Goal: Transaction & Acquisition: Purchase product/service

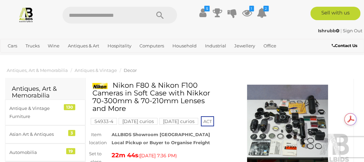
click at [279, 114] on img at bounding box center [288, 125] width 126 height 81
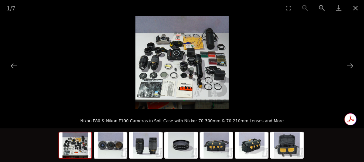
click at [192, 56] on img at bounding box center [181, 62] width 93 height 93
click at [322, 8] on button "Zoom in" at bounding box center [321, 8] width 17 height 16
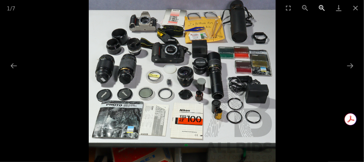
click at [322, 7] on button "Zoom in" at bounding box center [321, 8] width 17 height 16
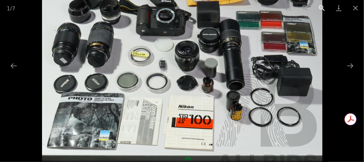
click at [322, 8] on button "Zoom in" at bounding box center [321, 8] width 17 height 16
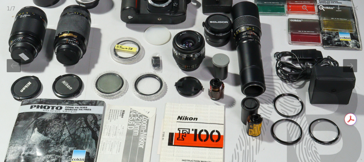
click at [322, 8] on button "Zoom in" at bounding box center [321, 8] width 17 height 16
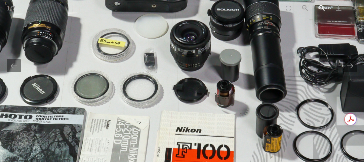
click at [322, 7] on button "Zoom in" at bounding box center [321, 8] width 17 height 16
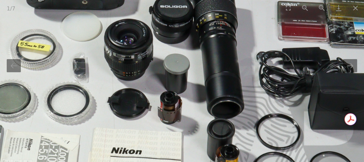
drag, startPoint x: 64, startPoint y: 131, endPoint x: 6, endPoint y: 145, distance: 59.5
click at [0, 141] on img at bounding box center [118, 26] width 560 height 560
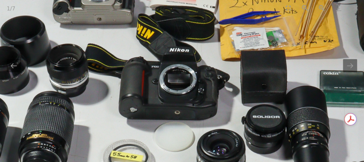
drag, startPoint x: 277, startPoint y: 26, endPoint x: 365, endPoint y: 116, distance: 126.1
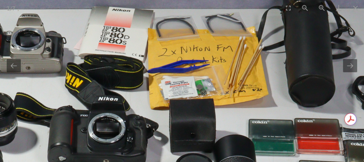
drag, startPoint x: 214, startPoint y: 33, endPoint x: 140, endPoint y: 80, distance: 87.0
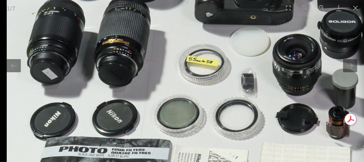
drag, startPoint x: 151, startPoint y: 104, endPoint x: 334, endPoint y: -40, distance: 232.5
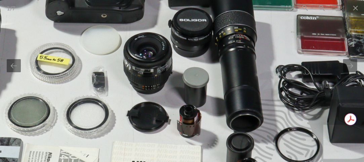
drag, startPoint x: 167, startPoint y: 157, endPoint x: 25, endPoint y: 163, distance: 142.2
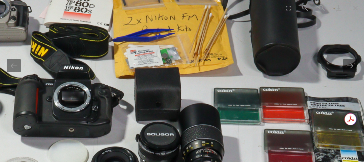
drag, startPoint x: 152, startPoint y: 24, endPoint x: 132, endPoint y: 109, distance: 86.9
click at [127, 138] on img at bounding box center [105, 153] width 560 height 560
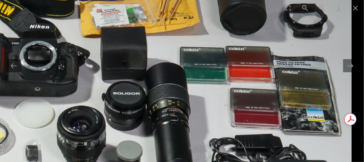
drag, startPoint x: 319, startPoint y: 119, endPoint x: 225, endPoint y: 23, distance: 134.2
click at [225, 23] on img at bounding box center [71, 112] width 560 height 560
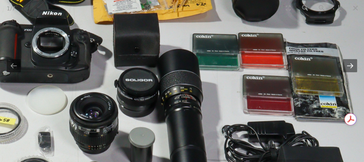
click at [354, 65] on button "Next slide" at bounding box center [350, 65] width 14 height 13
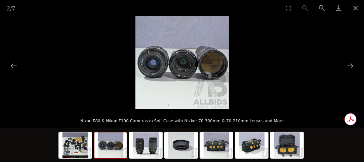
click at [184, 68] on img at bounding box center [181, 62] width 93 height 93
click at [321, 6] on button "Zoom in" at bounding box center [321, 8] width 17 height 16
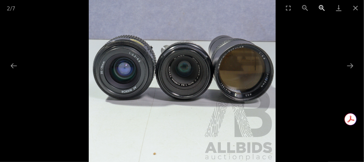
click at [321, 6] on button "Zoom in" at bounding box center [321, 8] width 17 height 16
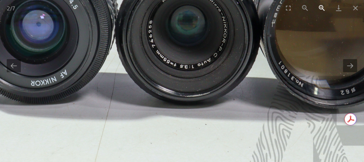
click at [321, 6] on button "Zoom in" at bounding box center [321, 8] width 17 height 16
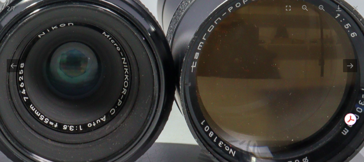
drag, startPoint x: 116, startPoint y: 58, endPoint x: 0, endPoint y: 121, distance: 132.3
click at [0, 121] on img at bounding box center [66, 70] width 654 height 654
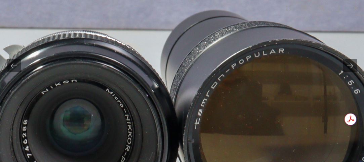
drag, startPoint x: 281, startPoint y: 110, endPoint x: 285, endPoint y: 165, distance: 55.6
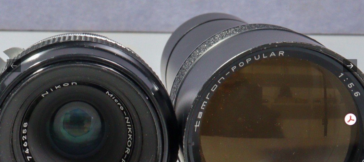
click at [353, 68] on button "Next slide" at bounding box center [350, 65] width 14 height 13
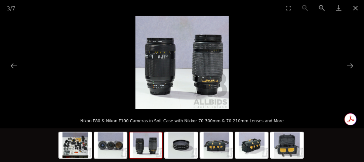
click at [174, 68] on img at bounding box center [181, 62] width 93 height 93
click at [320, 6] on button "Zoom in" at bounding box center [321, 8] width 17 height 16
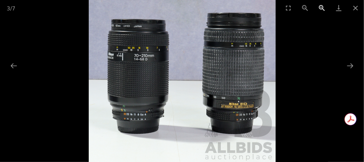
click at [320, 6] on button "Zoom in" at bounding box center [321, 8] width 17 height 16
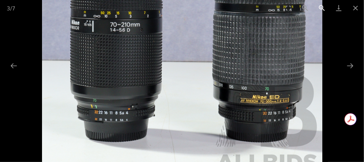
click at [320, 6] on button "Zoom in" at bounding box center [321, 8] width 17 height 16
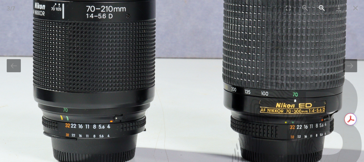
click at [321, 6] on button "Zoom in" at bounding box center [321, 8] width 17 height 16
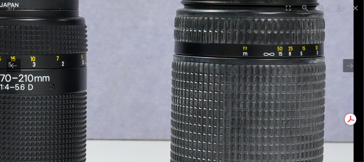
drag, startPoint x: 296, startPoint y: 81, endPoint x: 180, endPoint y: 159, distance: 139.2
click at [180, 161] on img at bounding box center [119, 110] width 467 height 467
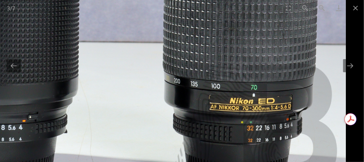
drag, startPoint x: 219, startPoint y: 58, endPoint x: 111, endPoint y: -35, distance: 143.2
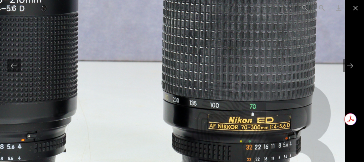
drag, startPoint x: 257, startPoint y: 141, endPoint x: 149, endPoint y: 155, distance: 108.7
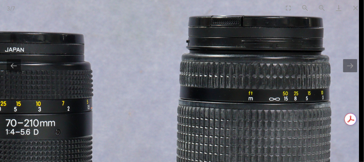
drag, startPoint x: 222, startPoint y: 47, endPoint x: 230, endPoint y: 155, distance: 108.1
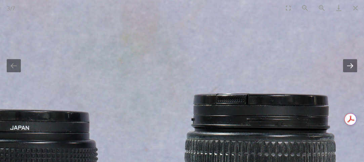
click at [352, 66] on button "Next slide" at bounding box center [350, 65] width 14 height 13
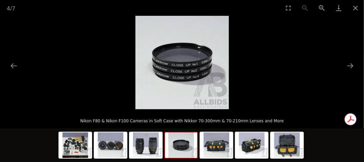
click at [171, 74] on img at bounding box center [181, 62] width 93 height 93
click at [322, 6] on button "Zoom in" at bounding box center [321, 8] width 17 height 16
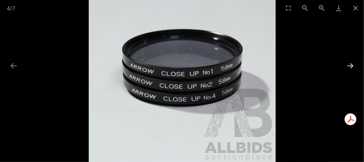
click at [351, 64] on button "Next slide" at bounding box center [350, 65] width 14 height 13
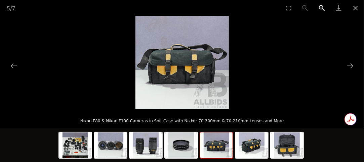
click at [319, 7] on button "Zoom in" at bounding box center [321, 8] width 17 height 16
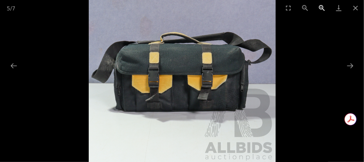
click at [320, 7] on button "Zoom in" at bounding box center [321, 8] width 17 height 16
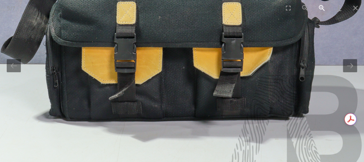
click at [320, 7] on button "Zoom in" at bounding box center [321, 8] width 17 height 16
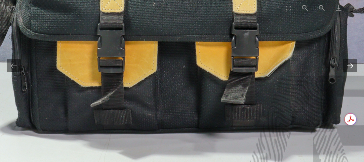
click at [352, 66] on button "Next slide" at bounding box center [350, 65] width 14 height 13
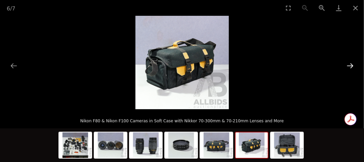
click at [352, 66] on button "Next slide" at bounding box center [350, 65] width 14 height 13
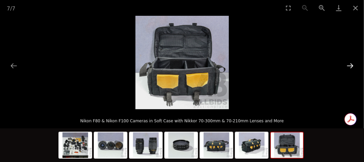
click at [352, 66] on button "Next slide" at bounding box center [350, 65] width 14 height 13
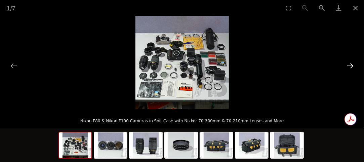
click at [355, 67] on button "Next slide" at bounding box center [350, 65] width 14 height 13
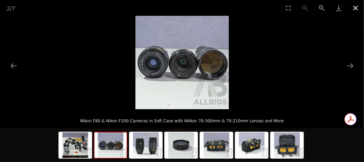
click at [355, 7] on button "Close gallery" at bounding box center [355, 8] width 17 height 16
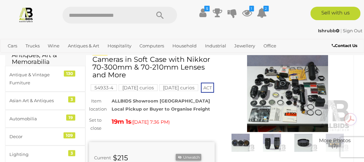
scroll to position [67, 0]
